Goal: Navigation & Orientation: Understand site structure

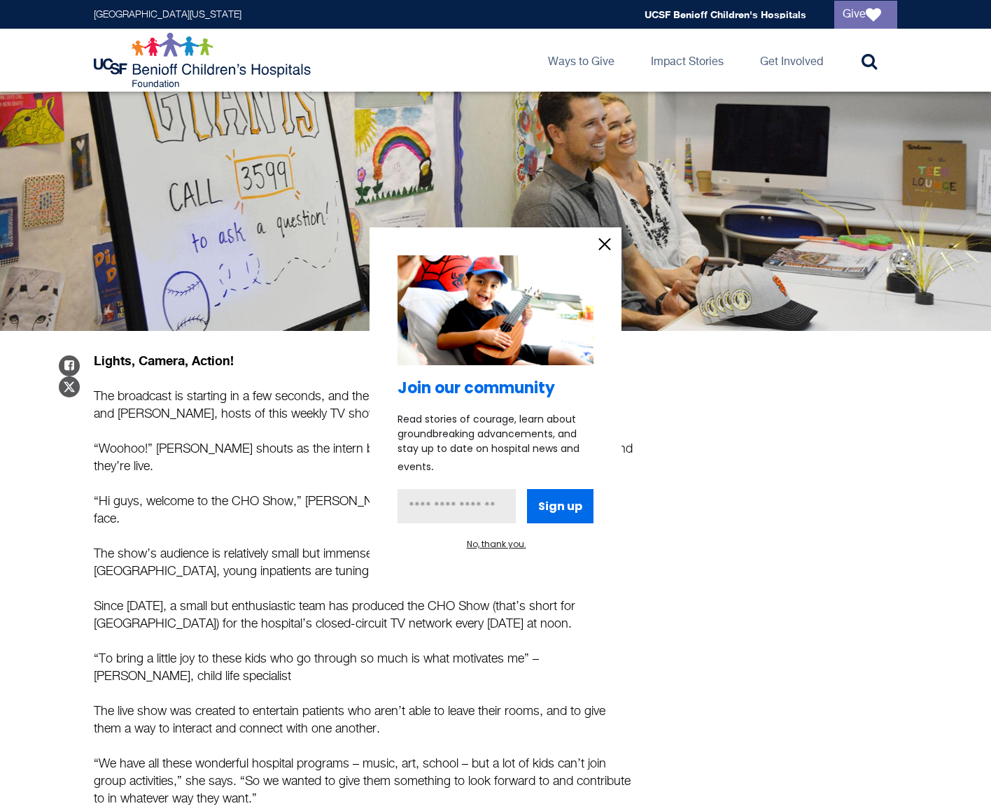
scroll to position [267, 0]
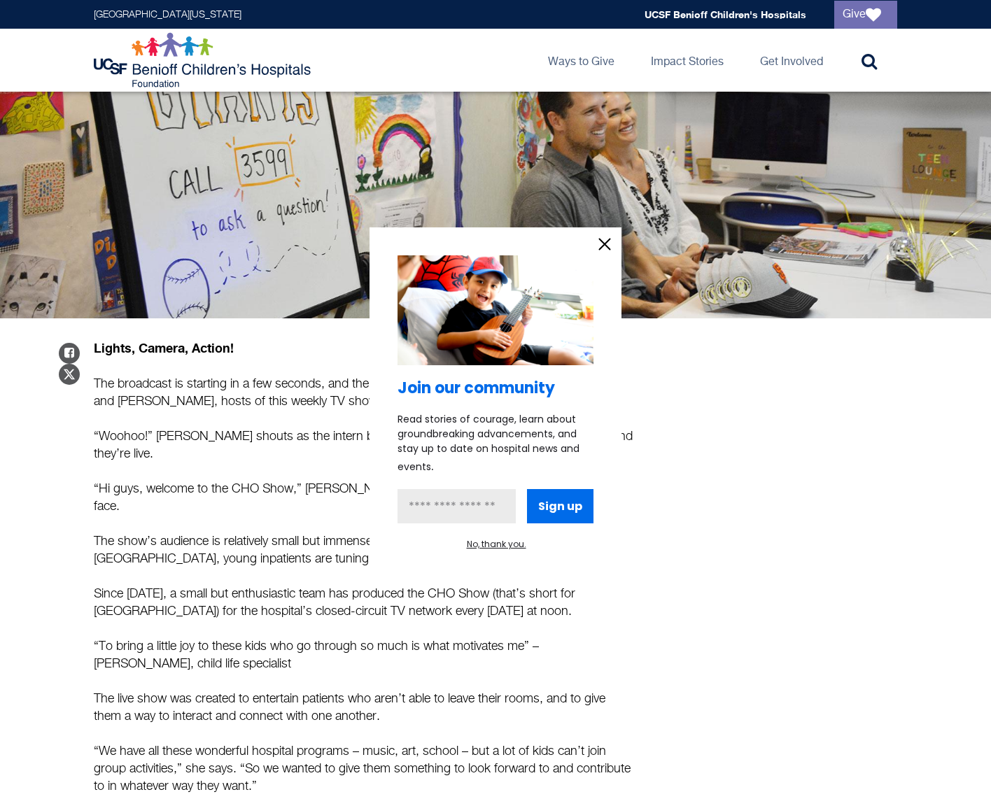
click at [596, 239] on icon "information" at bounding box center [604, 244] width 21 height 21
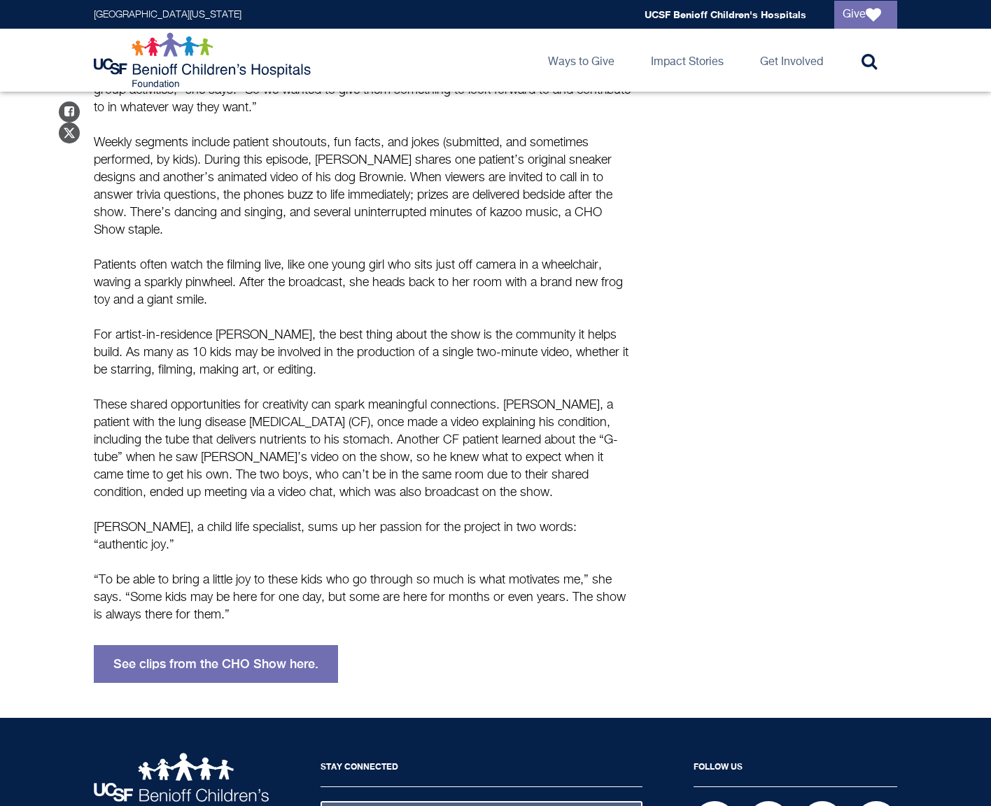
scroll to position [946, 0]
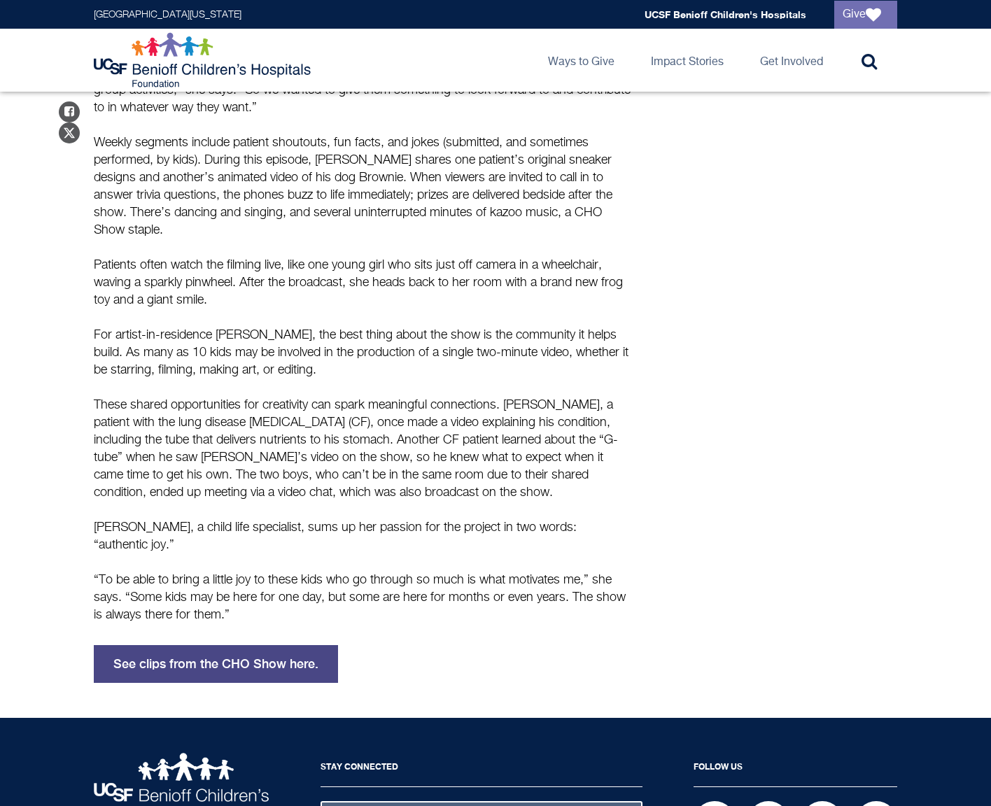
click at [213, 645] on link "See clips from the CHO Show here." at bounding box center [216, 664] width 244 height 38
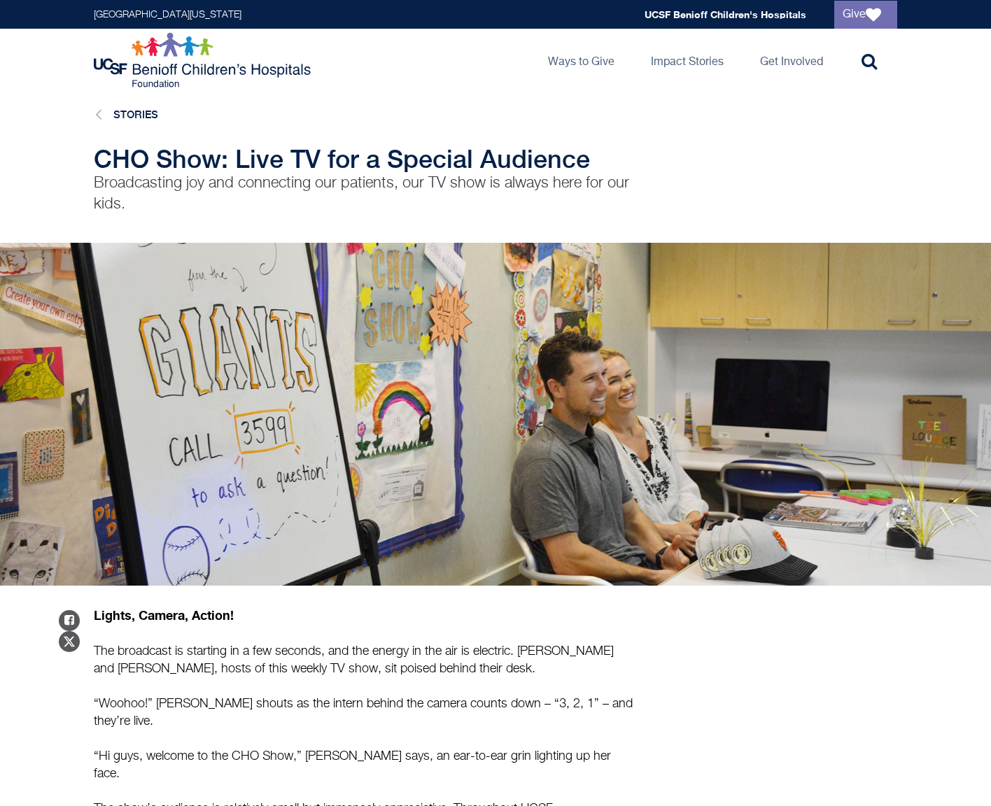
scroll to position [0, 0]
click at [125, 47] on img at bounding box center [204, 60] width 221 height 56
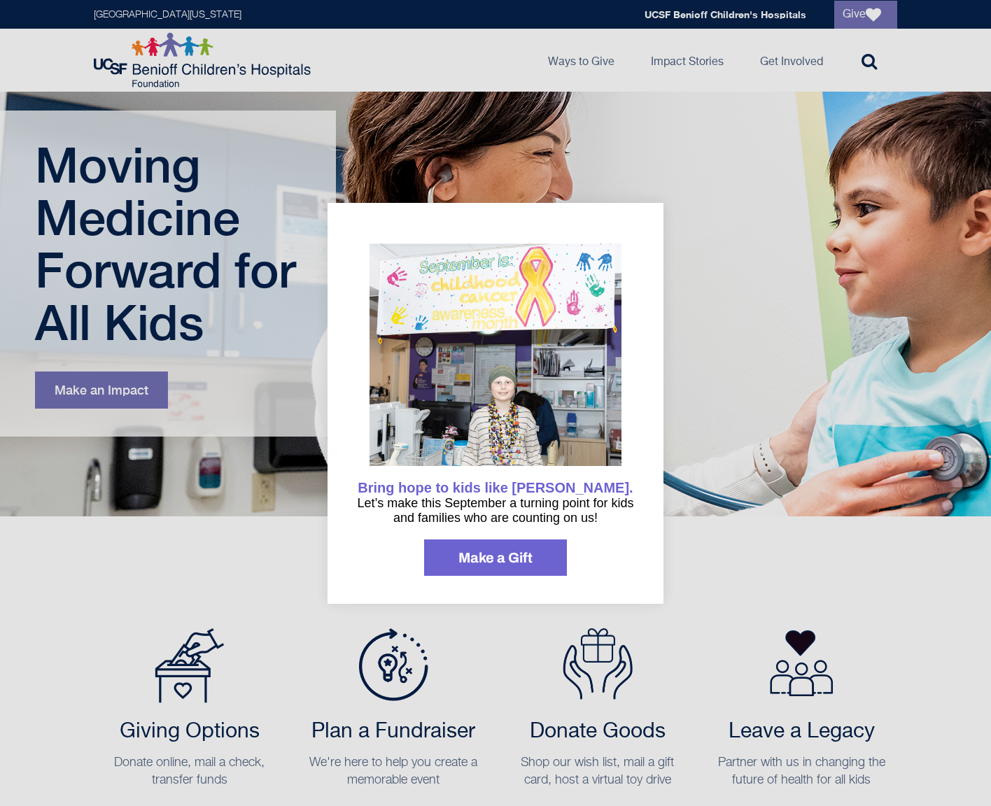
scroll to position [70, 0]
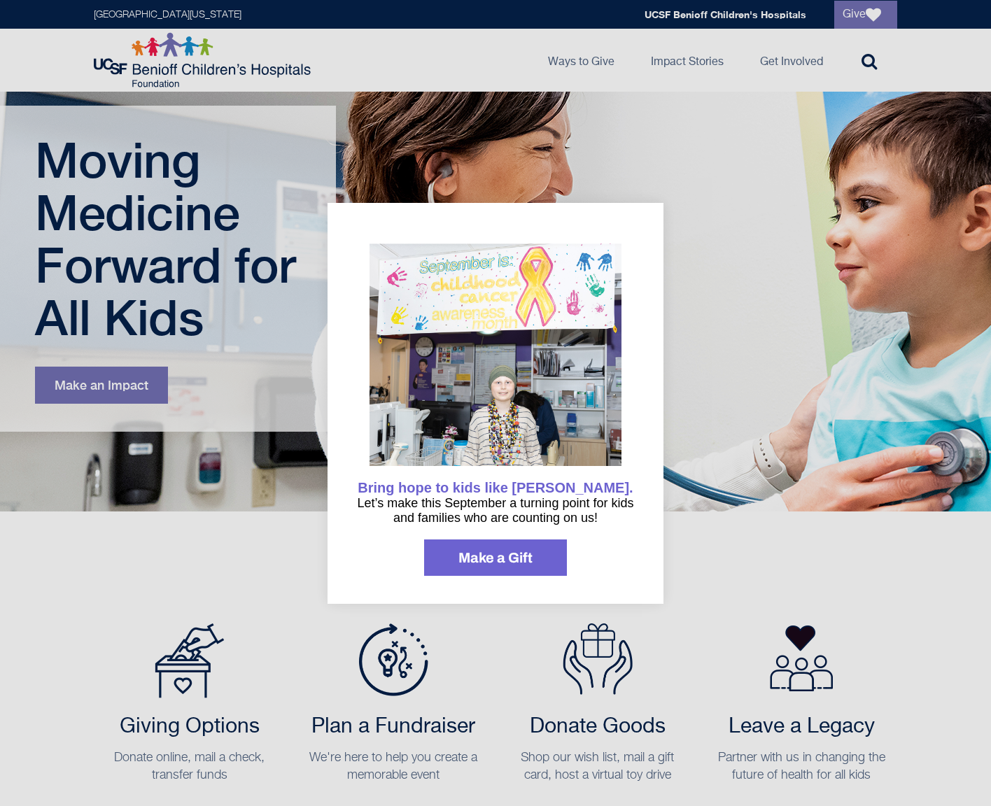
click at [536, 183] on div at bounding box center [495, 403] width 991 height 806
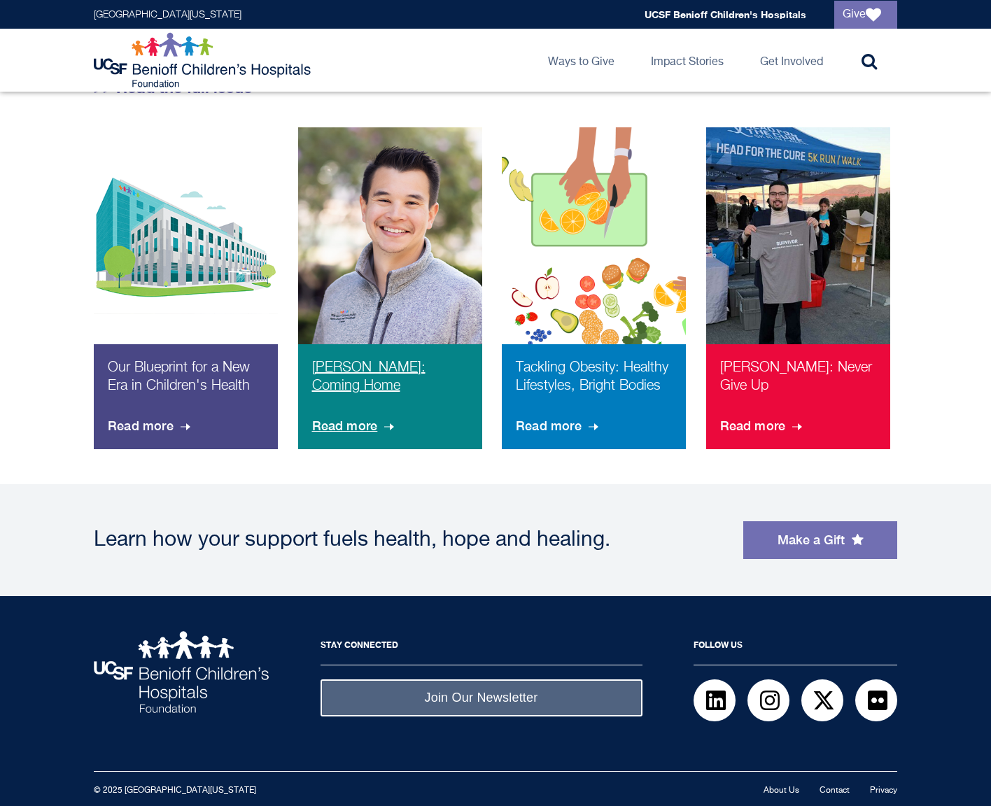
scroll to position [943, 0]
click at [780, 790] on link "About Us" at bounding box center [782, 791] width 36 height 8
click at [734, 9] on link "UCSF Benioff Children's Hospitals" at bounding box center [726, 14] width 162 height 12
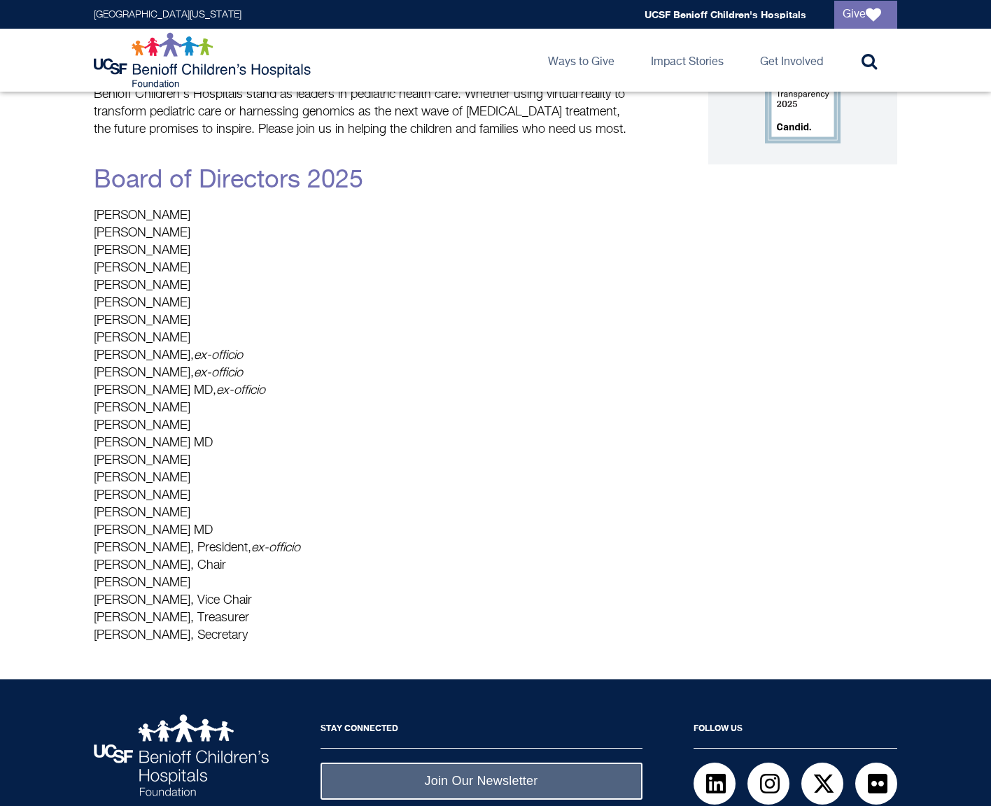
scroll to position [283, 0]
